Goal: Task Accomplishment & Management: Manage account settings

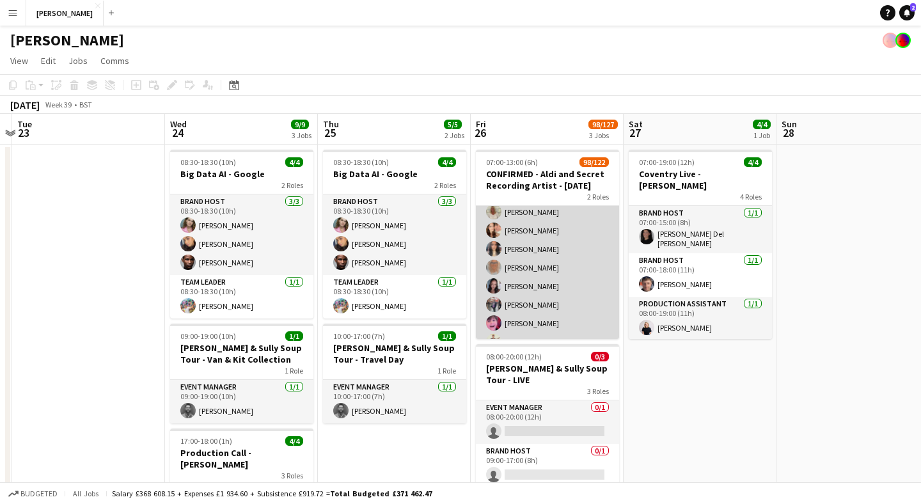
scroll to position [1702, 0]
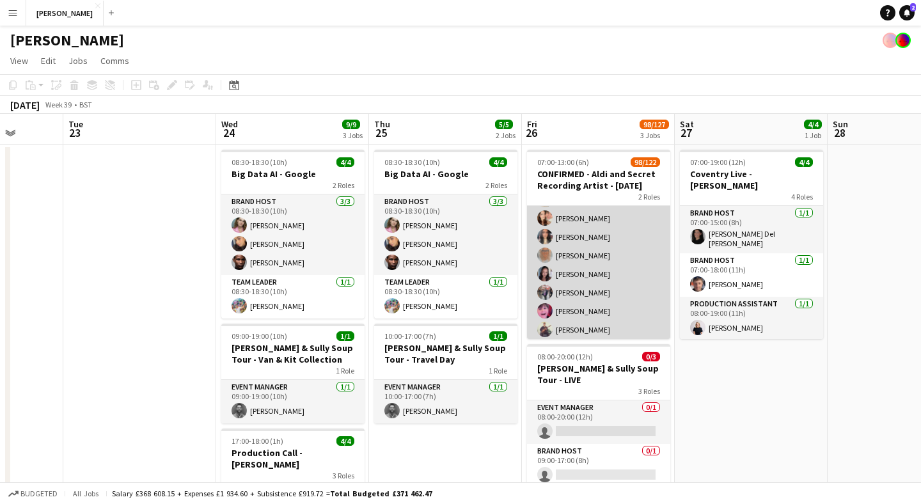
scroll to position [1721, 0]
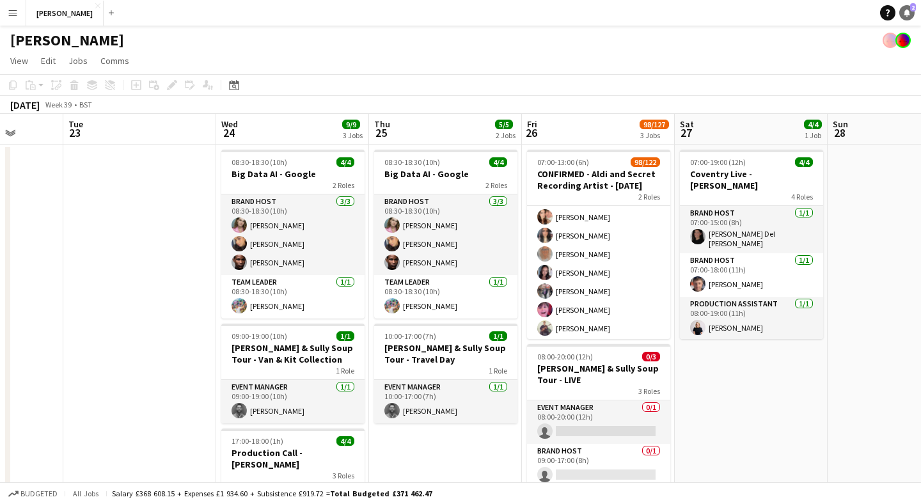
click at [906, 7] on link "Notifications 2" at bounding box center [906, 12] width 15 height 15
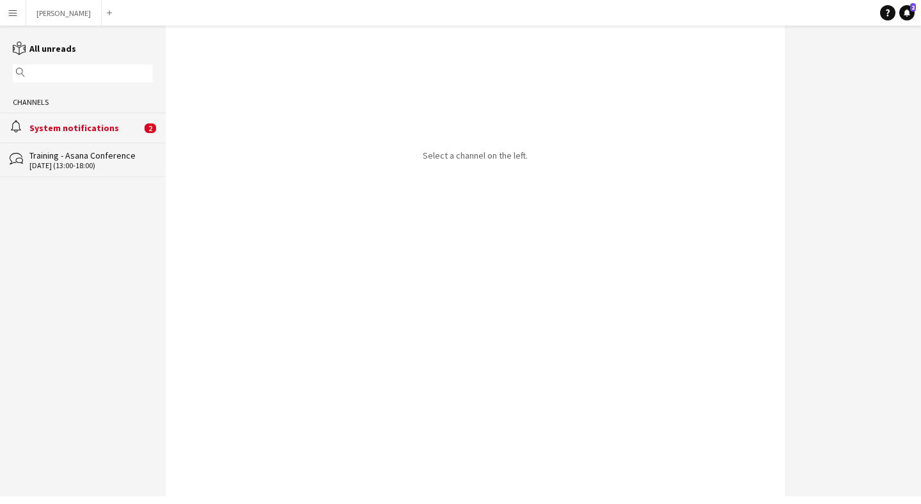
click at [103, 132] on div "System notifications" at bounding box center [85, 128] width 112 height 12
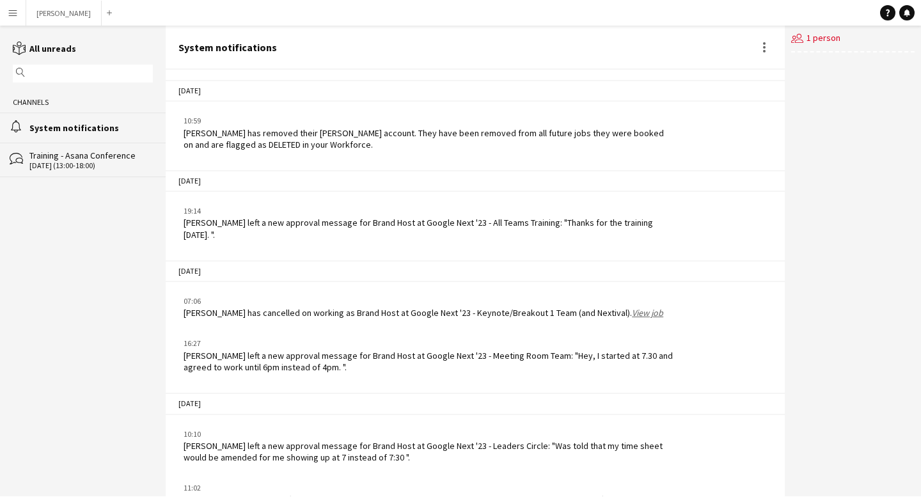
scroll to position [1080, 0]
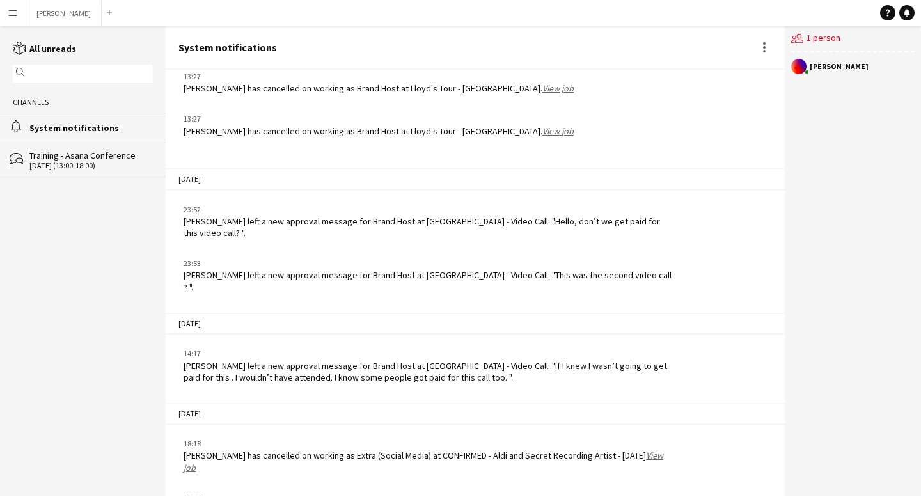
click at [10, 8] on app-icon "Menu" at bounding box center [13, 13] width 10 height 10
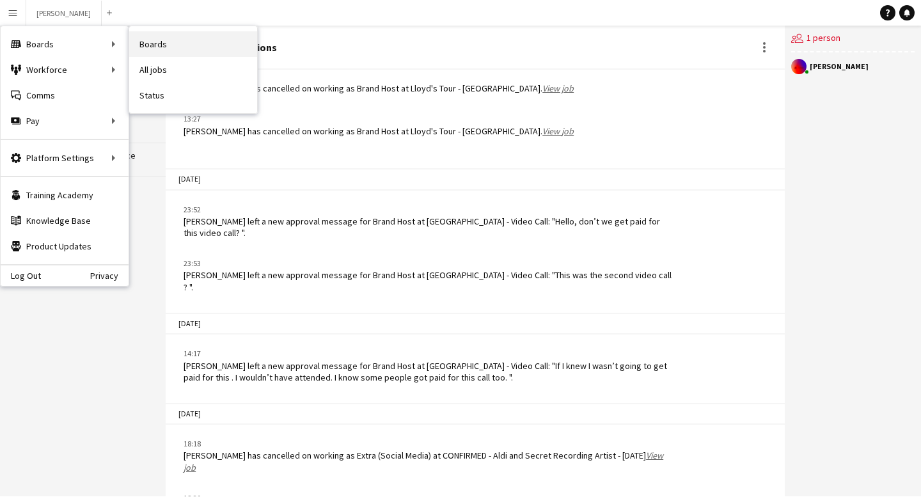
click at [184, 47] on link "Boards" at bounding box center [193, 44] width 128 height 26
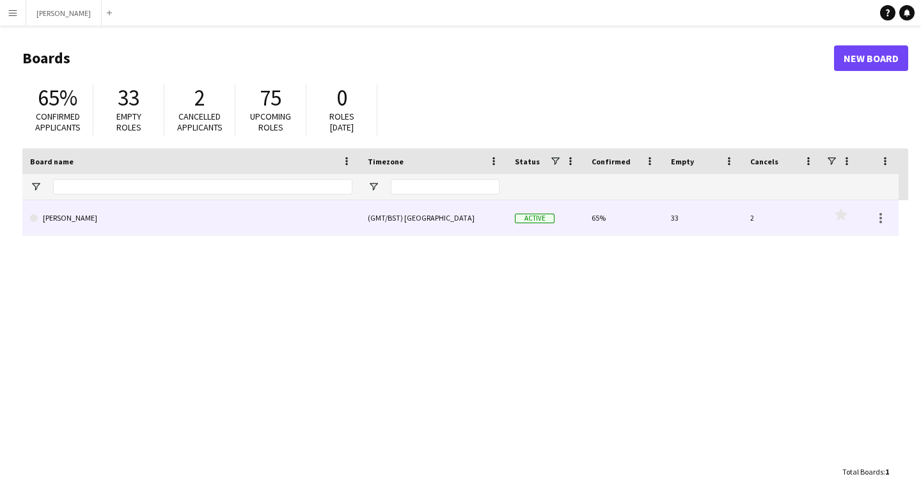
click at [438, 224] on div "(GMT/BST) London" at bounding box center [433, 217] width 147 height 35
click at [256, 214] on link "[PERSON_NAME]" at bounding box center [191, 218] width 322 height 36
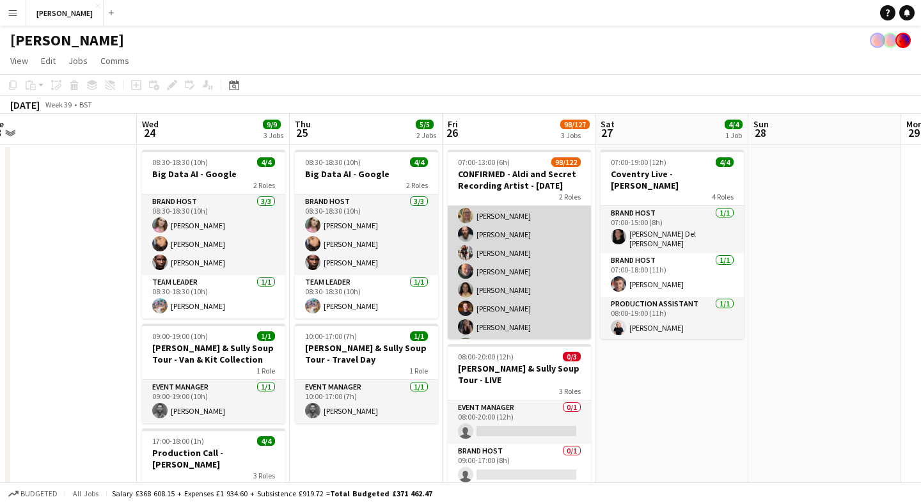
scroll to position [623, 0]
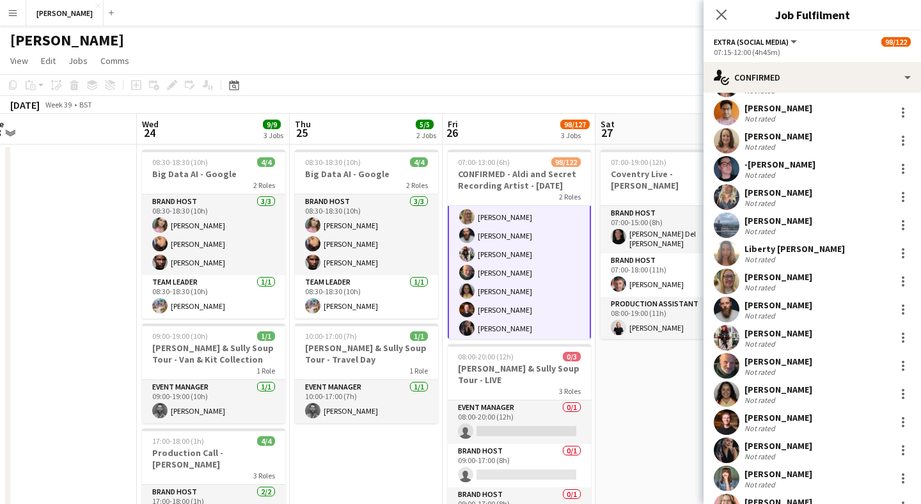
scroll to position [678, 0]
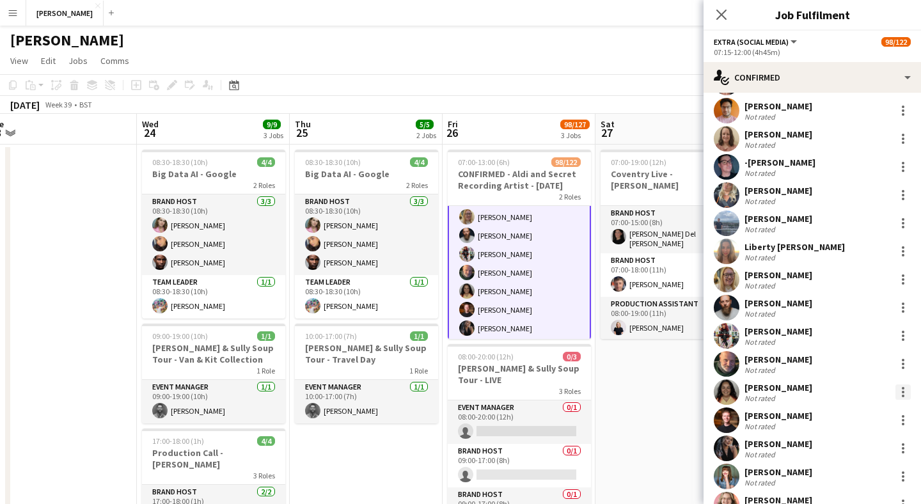
click at [899, 396] on div at bounding box center [902, 391] width 15 height 15
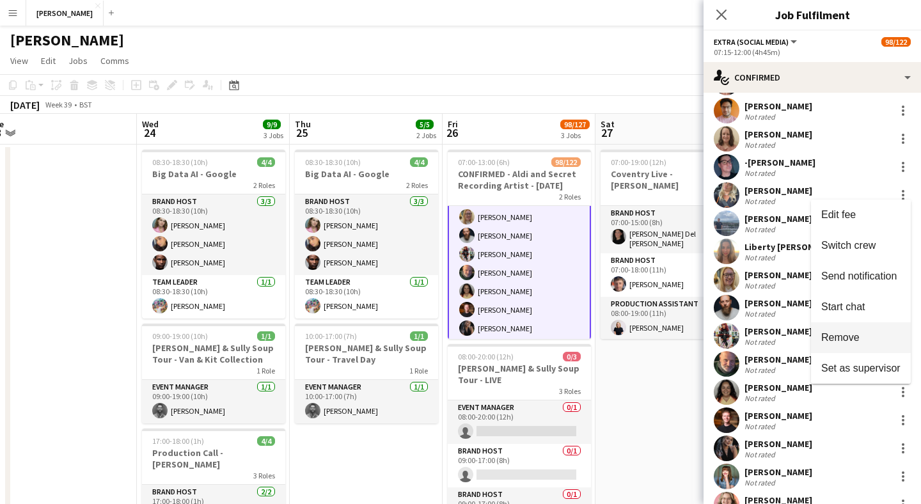
click at [858, 336] on span "Remove" at bounding box center [840, 337] width 38 height 11
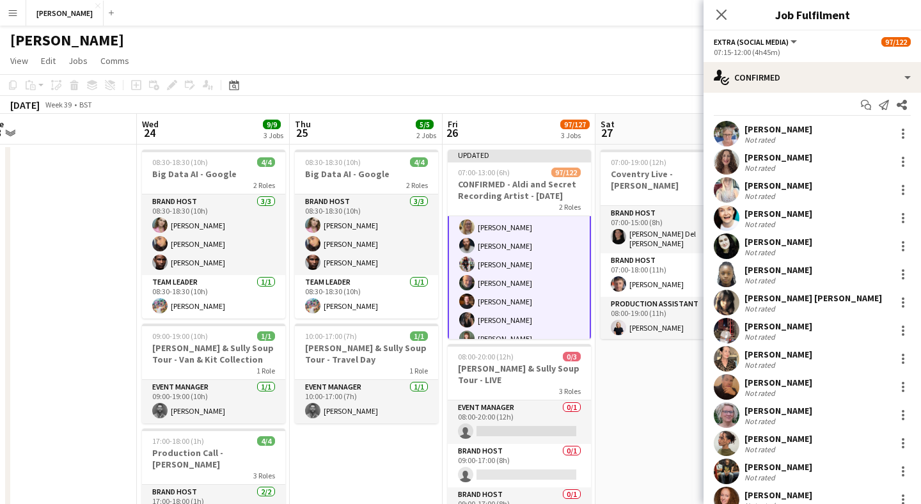
scroll to position [0, 0]
